Goal: Information Seeking & Learning: Understand process/instructions

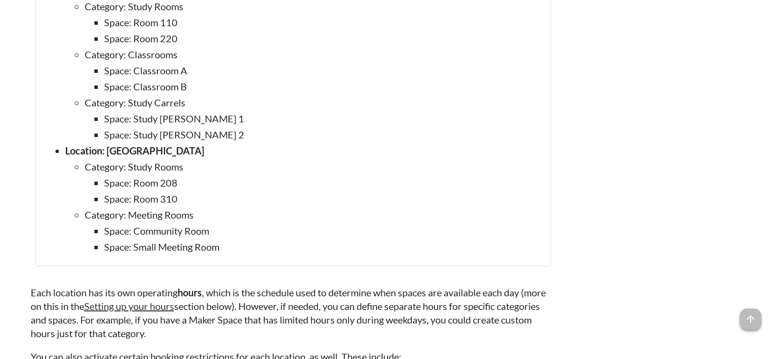
scroll to position [1216, 0]
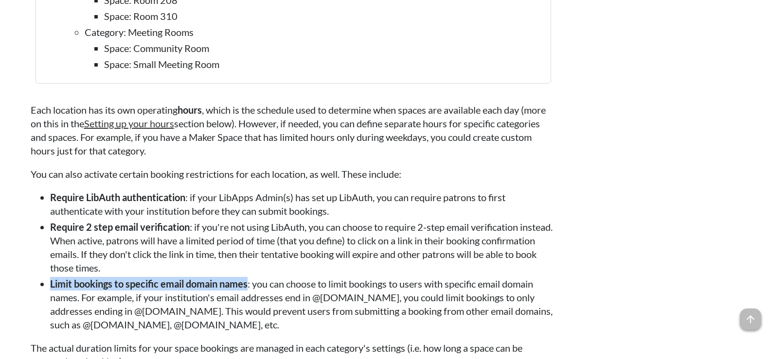
drag, startPoint x: 46, startPoint y: 284, endPoint x: 250, endPoint y: 279, distance: 204.3
click at [250, 279] on ul "Require LibAuth authentication : if your LibApps Admin(s) has set up LibAuth, y…" at bounding box center [293, 261] width 525 height 141
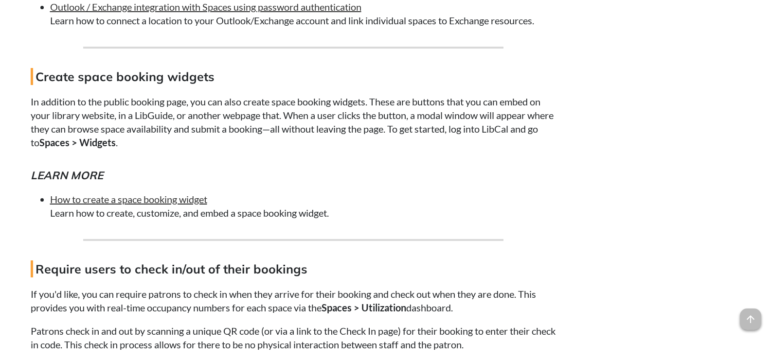
scroll to position [8218, 0]
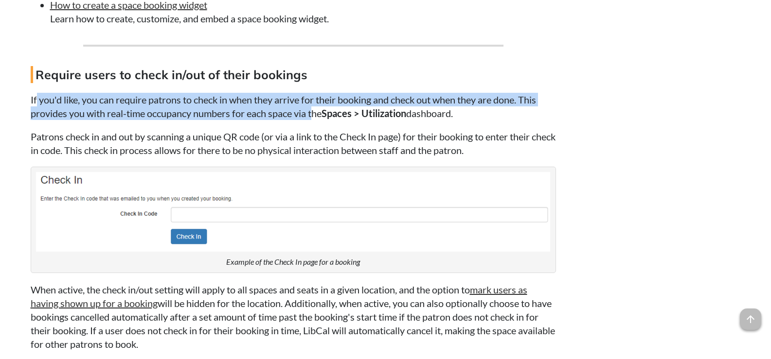
drag, startPoint x: 36, startPoint y: 142, endPoint x: 315, endPoint y: 152, distance: 278.3
click at [315, 120] on p "If you'd like, you can require patrons to check in when they arrive for their b…" at bounding box center [293, 106] width 525 height 27
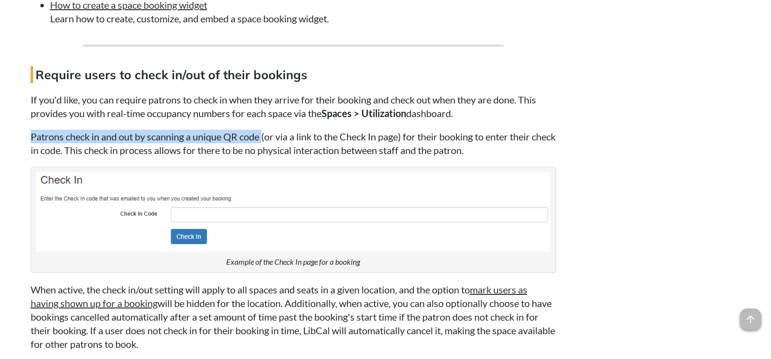
drag, startPoint x: 28, startPoint y: 181, endPoint x: 263, endPoint y: 180, distance: 234.9
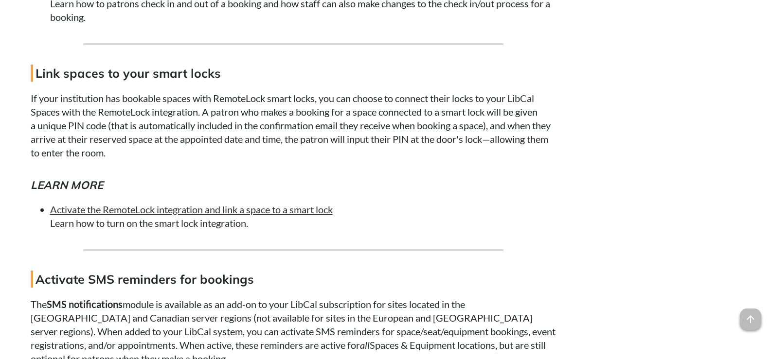
scroll to position [8753, 0]
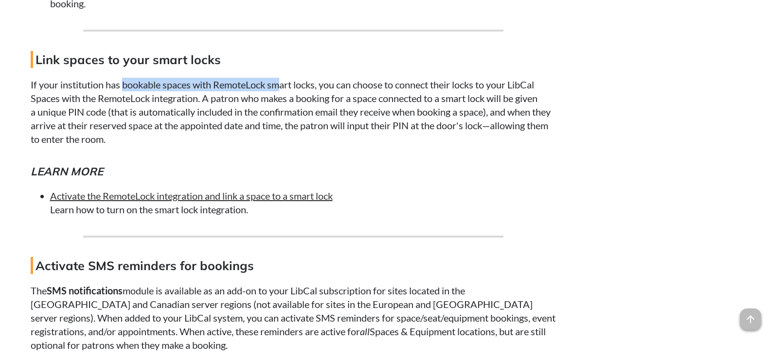
drag, startPoint x: 124, startPoint y: 126, endPoint x: 280, endPoint y: 126, distance: 155.1
click at [280, 126] on p "If your institution has bookable spaces with RemoteLock smart locks, you can ch…" at bounding box center [293, 112] width 525 height 68
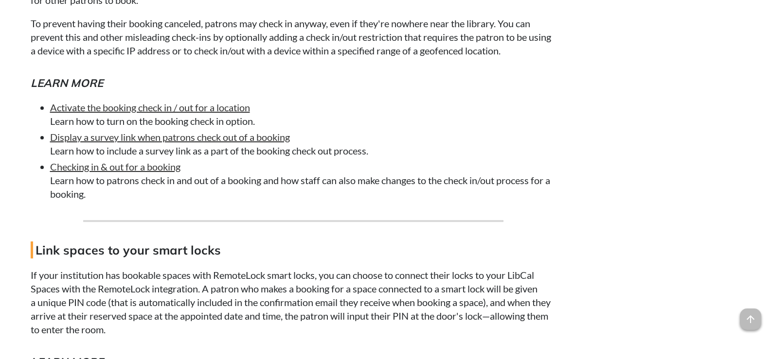
scroll to position [8607, 0]
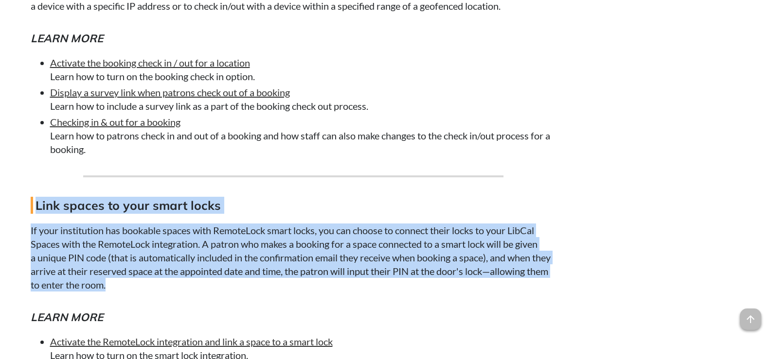
drag, startPoint x: 138, startPoint y: 327, endPoint x: 37, endPoint y: 248, distance: 128.5
copy div "Link spaces to your smart locks If your institution has bookable spaces with Re…"
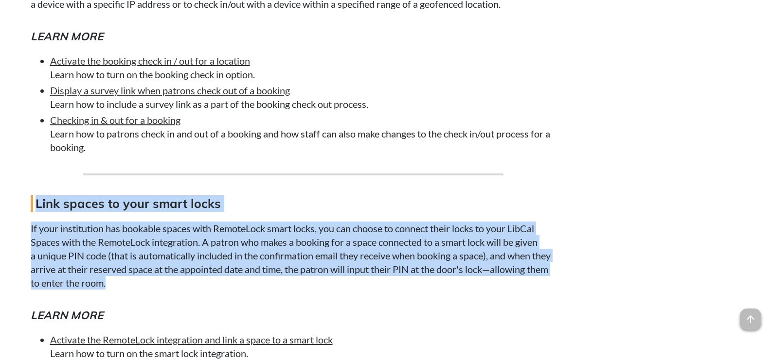
scroll to position [8704, 0]
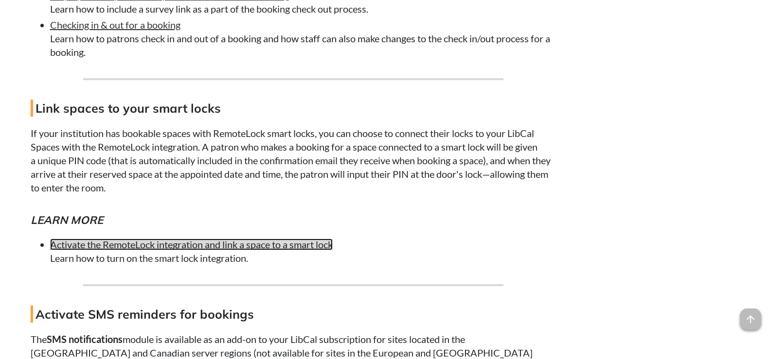
click at [220, 250] on link "Activate the RemoteLock integration and link a space to a smart lock" at bounding box center [191, 245] width 283 height 12
